Goal: Transaction & Acquisition: Purchase product/service

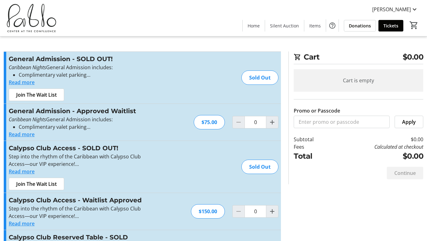
click at [264, 79] on div "Sold Out" at bounding box center [260, 77] width 37 height 14
click at [309, 120] on input "Promo or Passcode" at bounding box center [342, 122] width 96 height 12
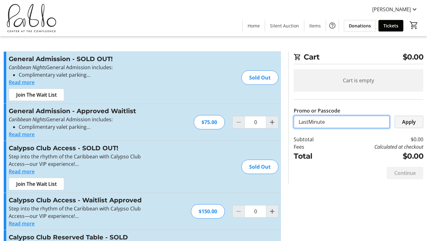
type input "LastMinute"
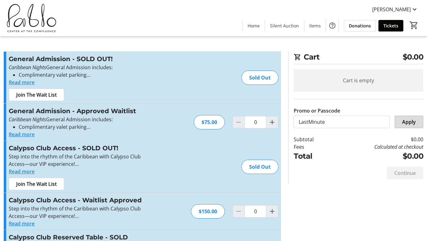
click at [408, 121] on span "Apply" at bounding box center [409, 121] width 14 height 7
click at [253, 75] on div "Sold Out" at bounding box center [260, 77] width 37 height 14
click at [209, 123] on div "$75.00" at bounding box center [209, 122] width 31 height 14
click at [270, 121] on mat-icon "Increment by one" at bounding box center [272, 121] width 7 height 7
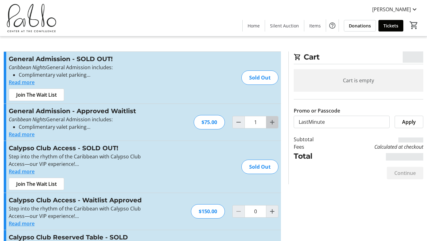
type input "2"
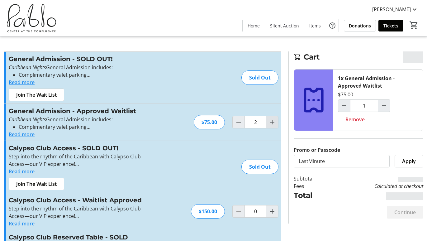
type input "2"
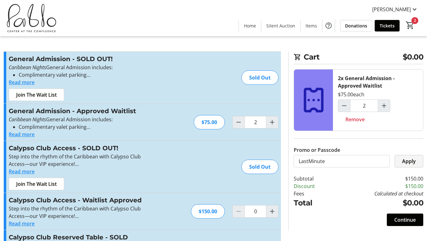
click at [409, 165] on span at bounding box center [409, 161] width 28 height 15
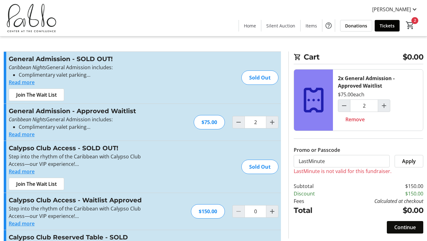
click at [398, 229] on span "Continue" at bounding box center [406, 226] width 22 height 7
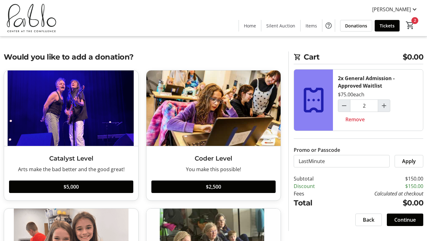
click at [398, 227] on div "Back Continue" at bounding box center [359, 220] width 130 height 22
click at [400, 223] on span "Continue" at bounding box center [406, 219] width 22 height 7
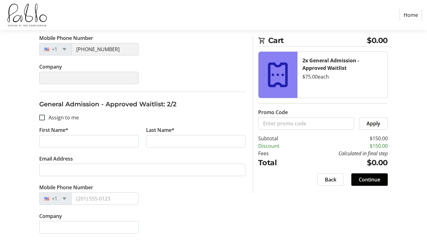
scroll to position [195, 0]
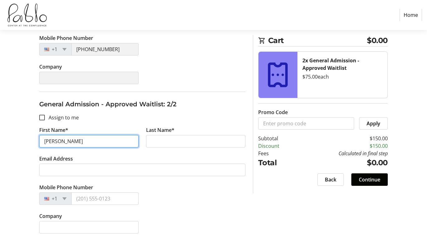
type input "[PERSON_NAME]"
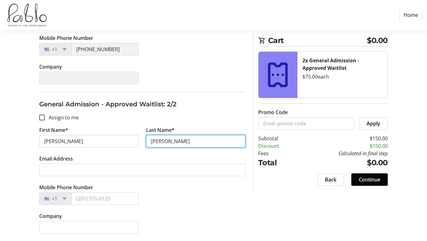
type input "[PERSON_NAME]"
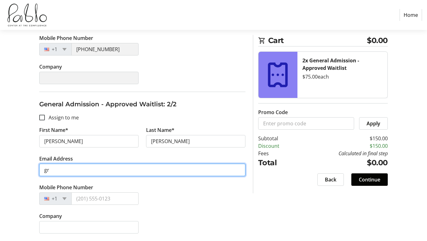
type input "g"
type input "[EMAIL_ADDRESS][DOMAIN_NAME]"
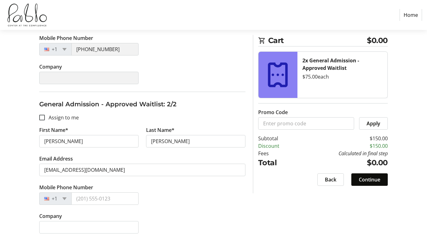
click at [378, 178] on span "Continue" at bounding box center [370, 179] width 22 height 7
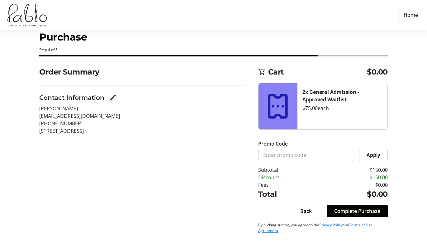
scroll to position [15, 0]
click at [360, 212] on span "Complete Purchase" at bounding box center [357, 210] width 46 height 7
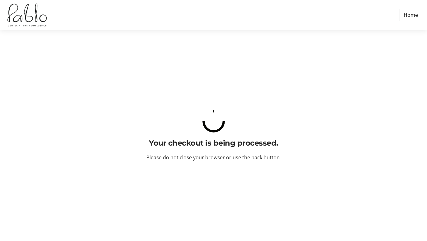
scroll to position [0, 0]
